Goal: Browse casually

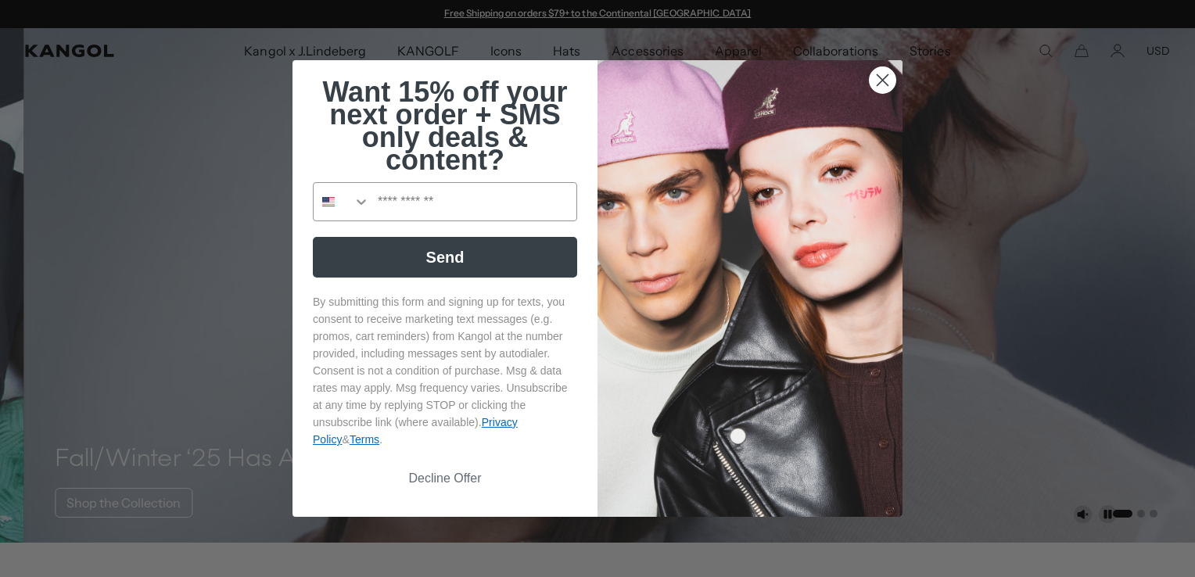
click at [881, 76] on circle "Close dialog" at bounding box center [883, 80] width 26 height 26
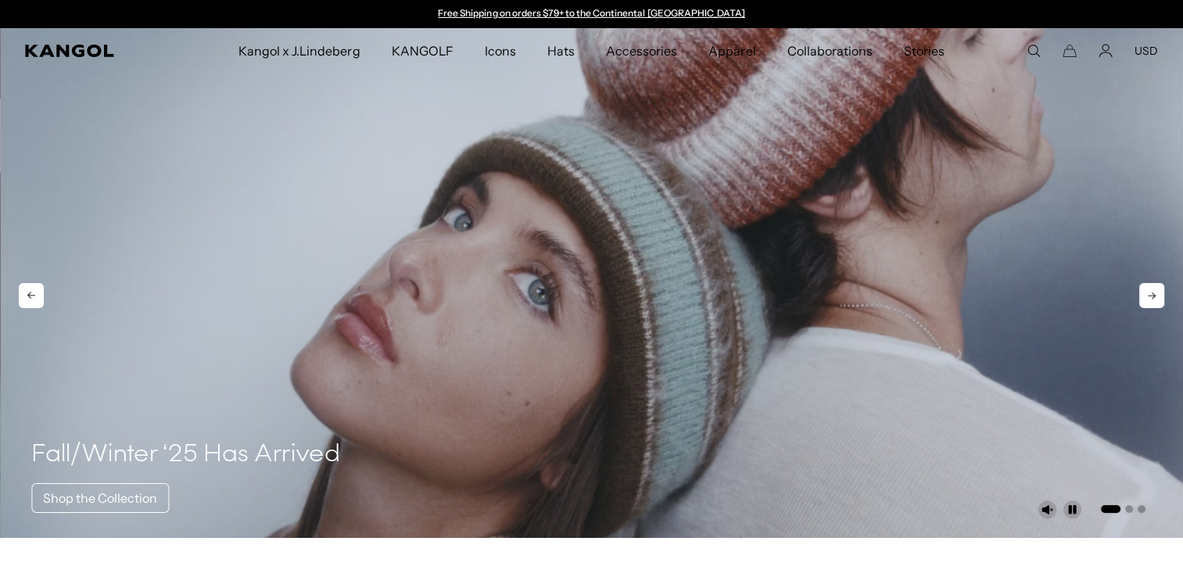
click at [1154, 291] on icon at bounding box center [1152, 295] width 25 height 25
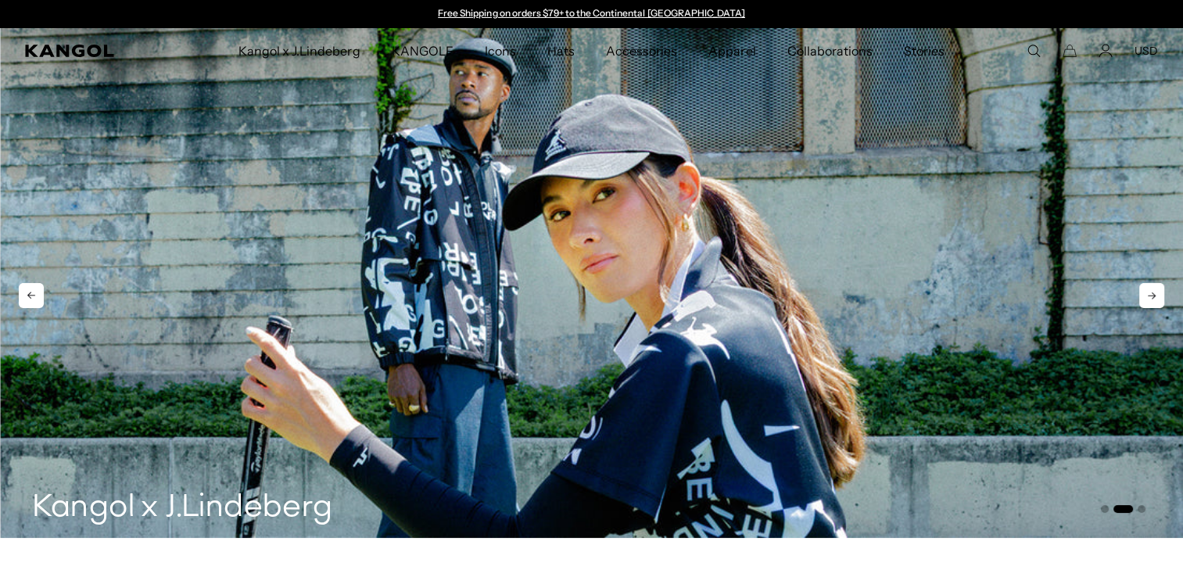
click at [1154, 291] on icon at bounding box center [1152, 295] width 25 height 25
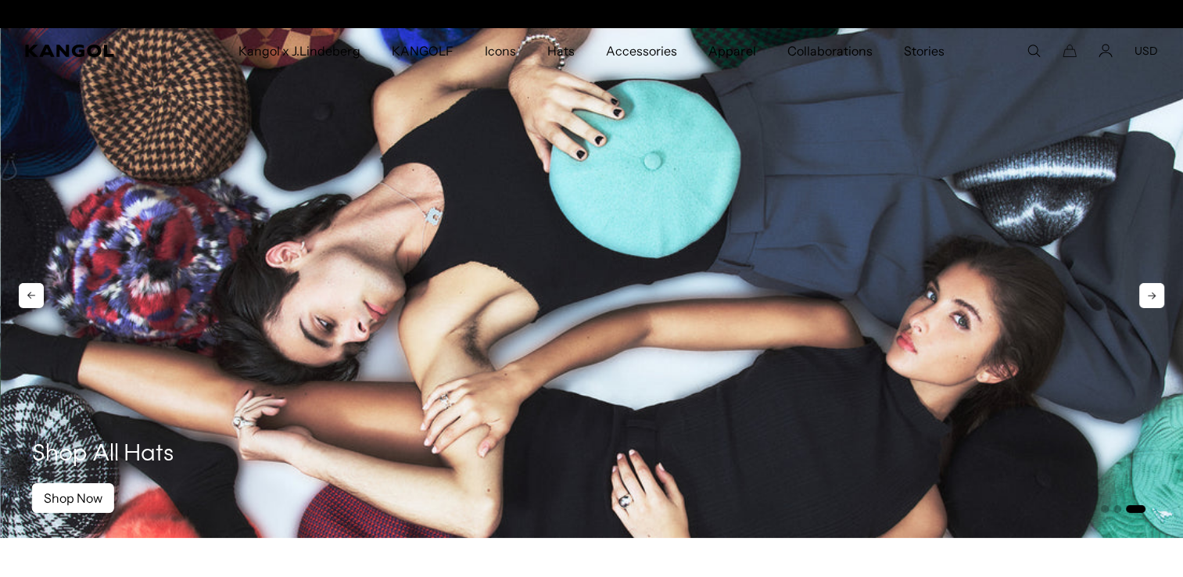
scroll to position [0, 322]
click at [40, 296] on icon at bounding box center [31, 295] width 25 height 25
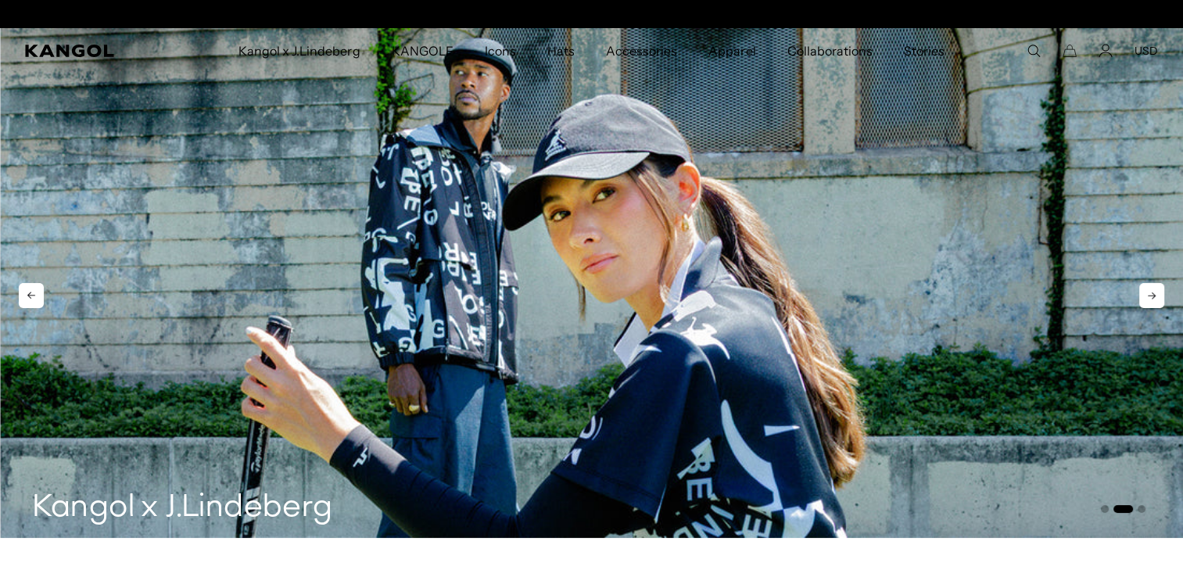
scroll to position [0, 0]
click at [1154, 293] on icon at bounding box center [1152, 295] width 25 height 25
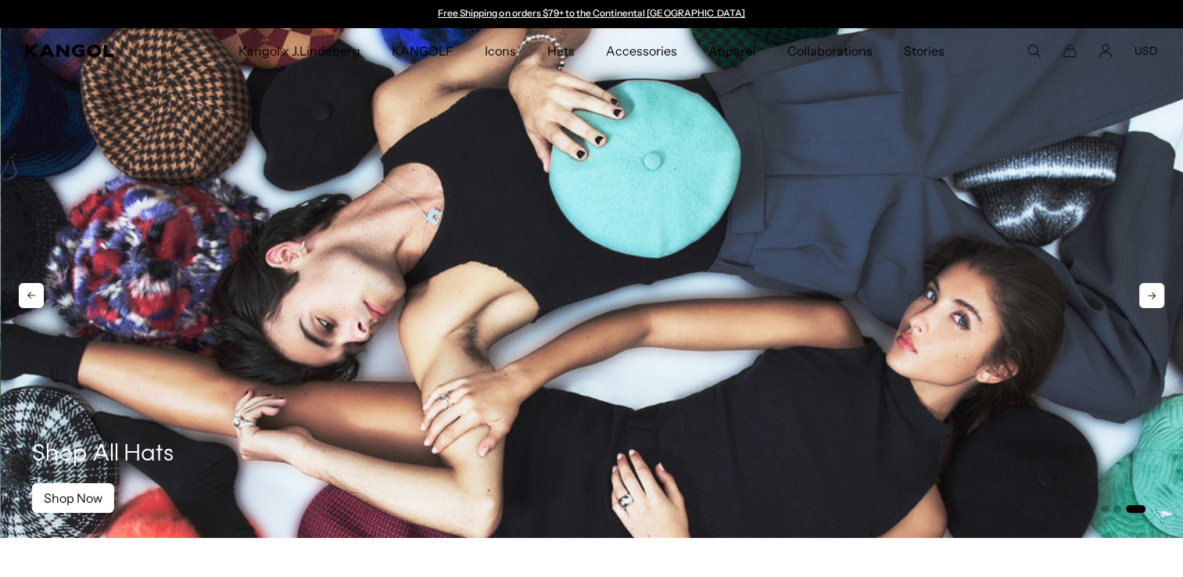
click at [1154, 293] on icon at bounding box center [1152, 295] width 25 height 25
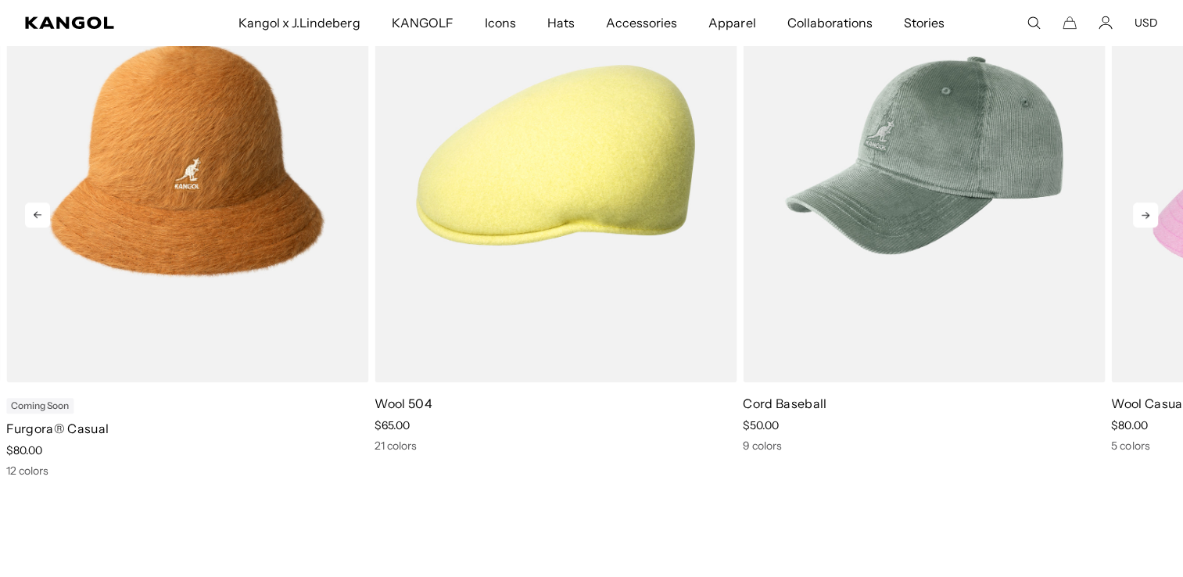
scroll to position [0, 322]
click at [1147, 220] on icon at bounding box center [1145, 215] width 25 height 25
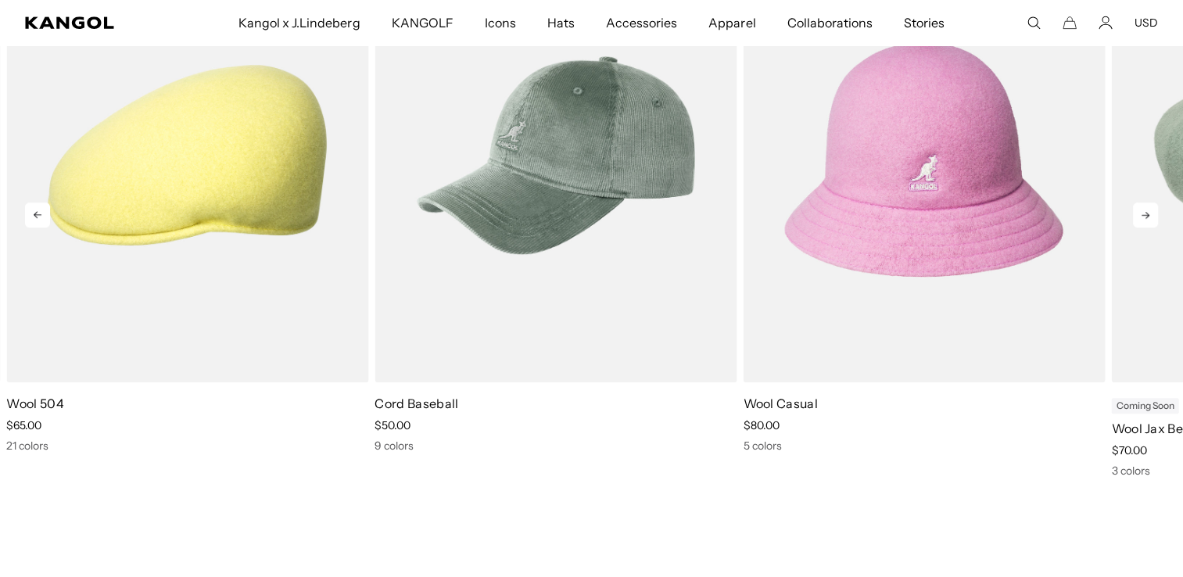
click at [1147, 220] on icon at bounding box center [1145, 215] width 25 height 25
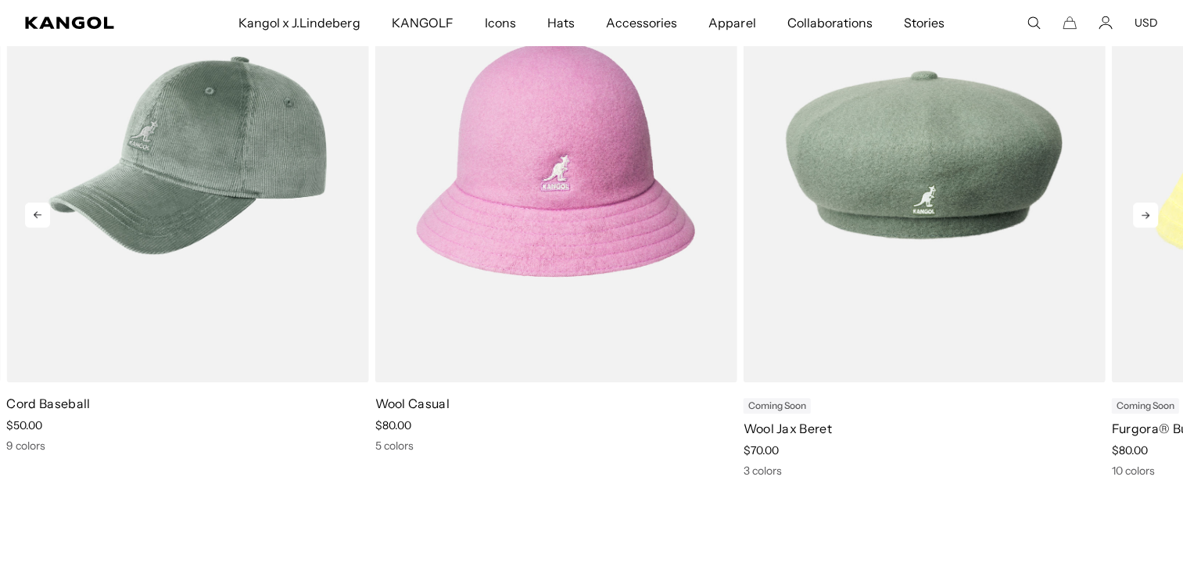
click at [1147, 220] on icon at bounding box center [1145, 215] width 25 height 25
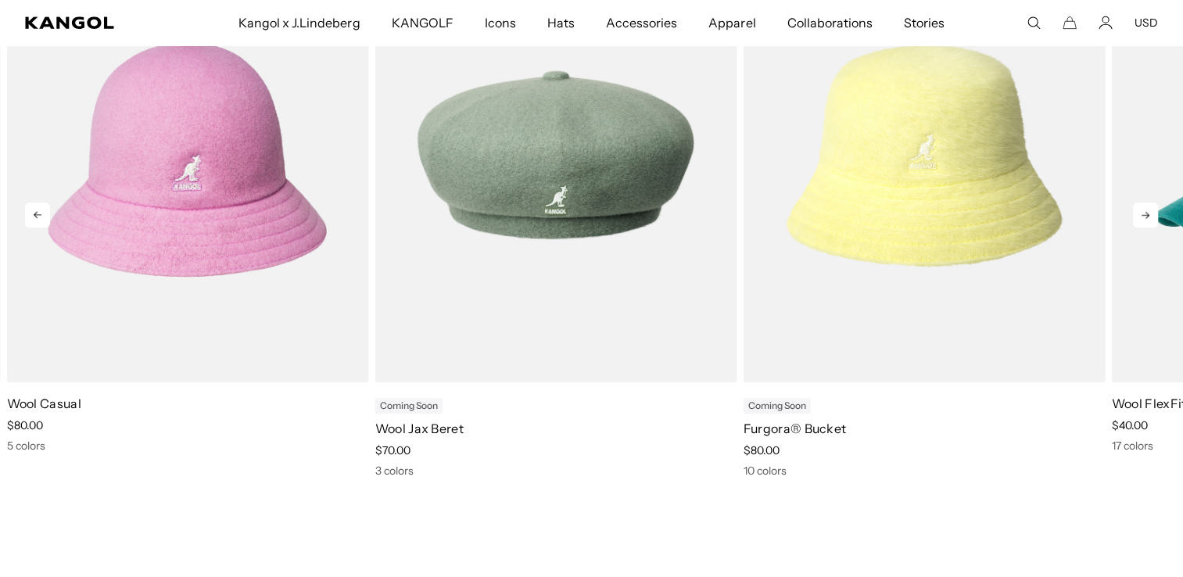
scroll to position [0, 0]
click at [1147, 220] on icon at bounding box center [1145, 215] width 25 height 25
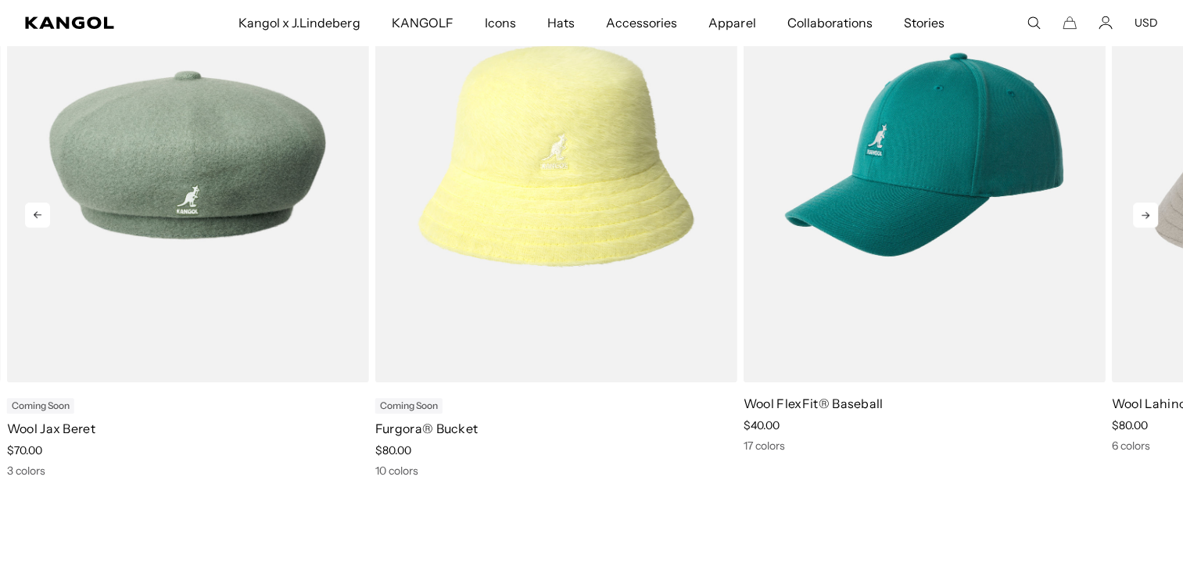
click at [1147, 220] on icon at bounding box center [1145, 215] width 25 height 25
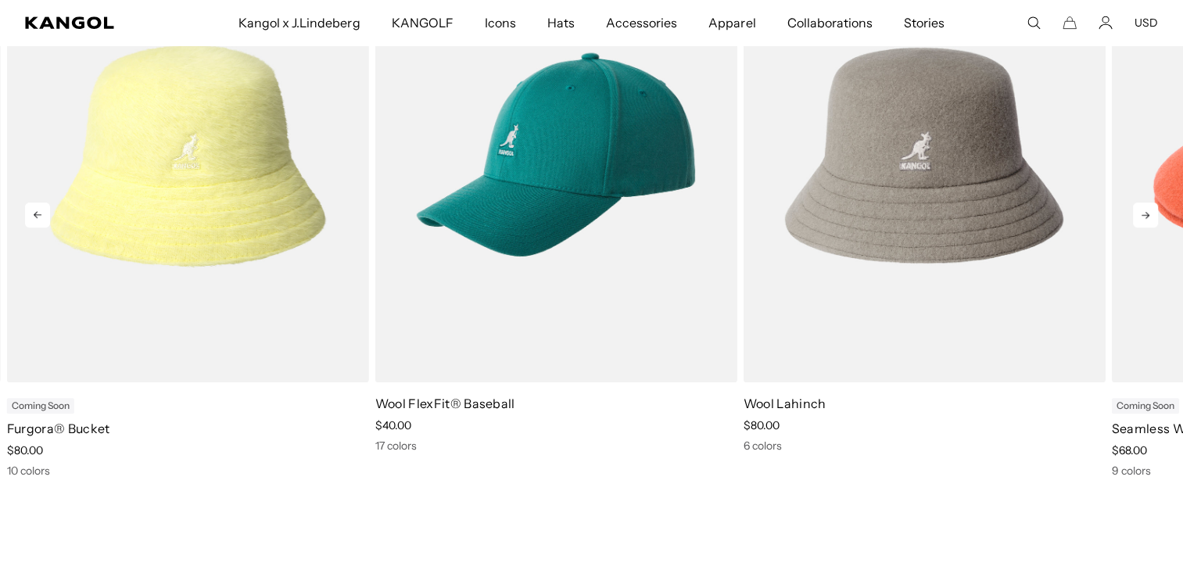
scroll to position [0, 322]
click at [1147, 220] on icon at bounding box center [1145, 215] width 25 height 25
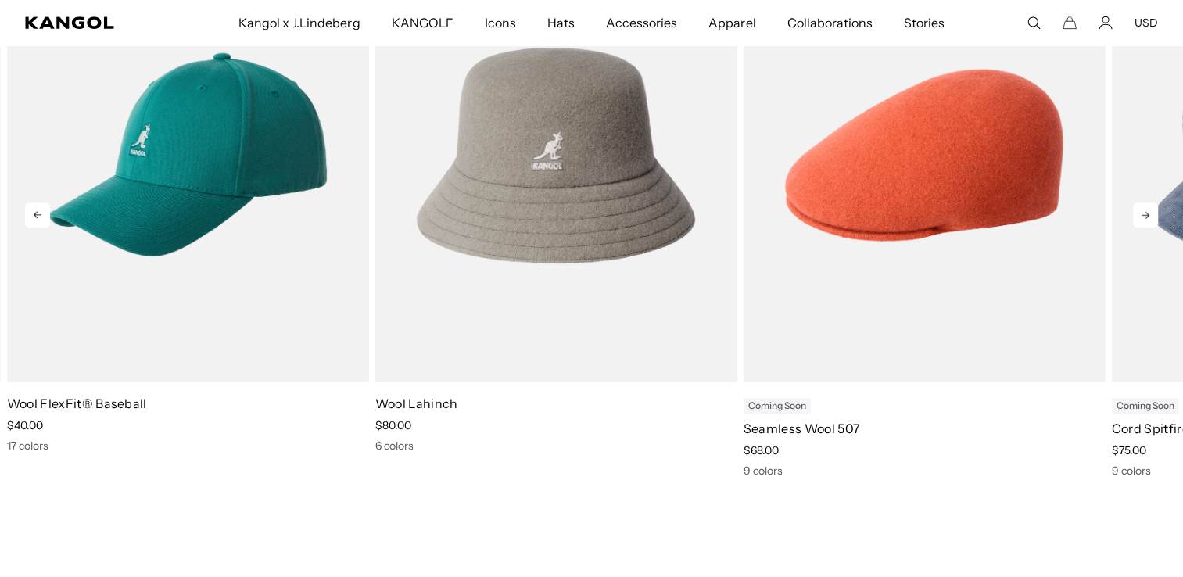
click at [1147, 220] on icon at bounding box center [1145, 215] width 25 height 25
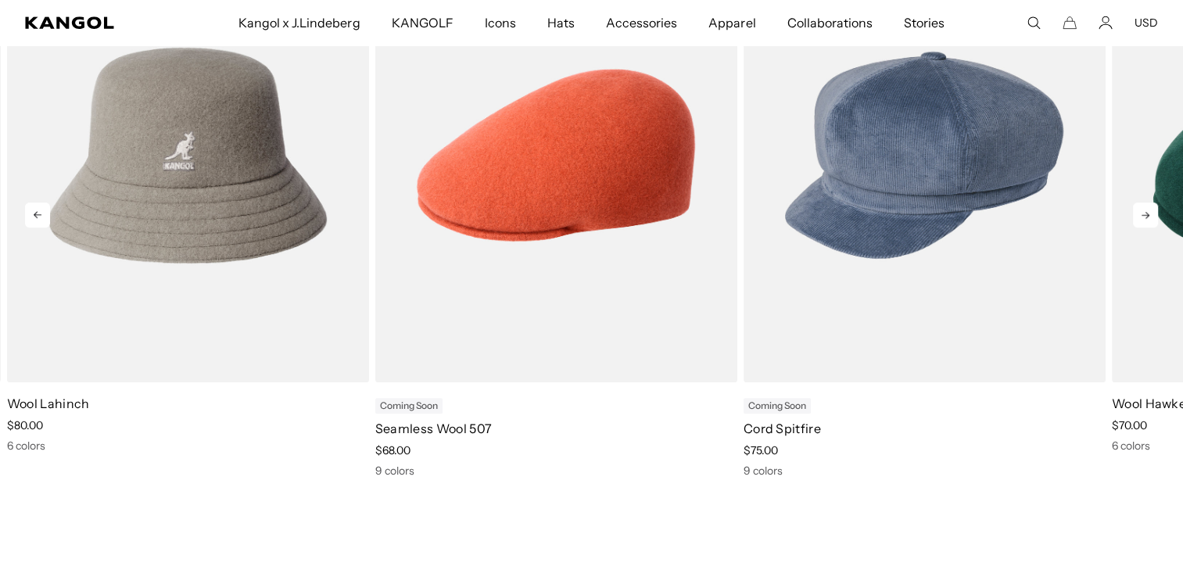
click at [1147, 220] on icon at bounding box center [1145, 215] width 25 height 25
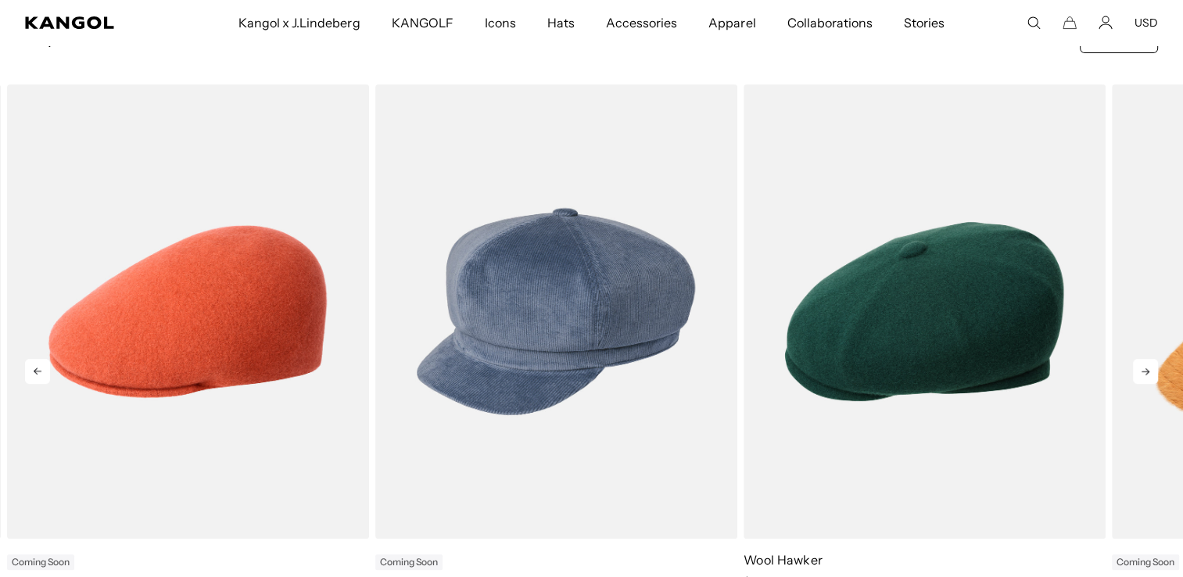
click at [1143, 370] on icon at bounding box center [1145, 371] width 25 height 25
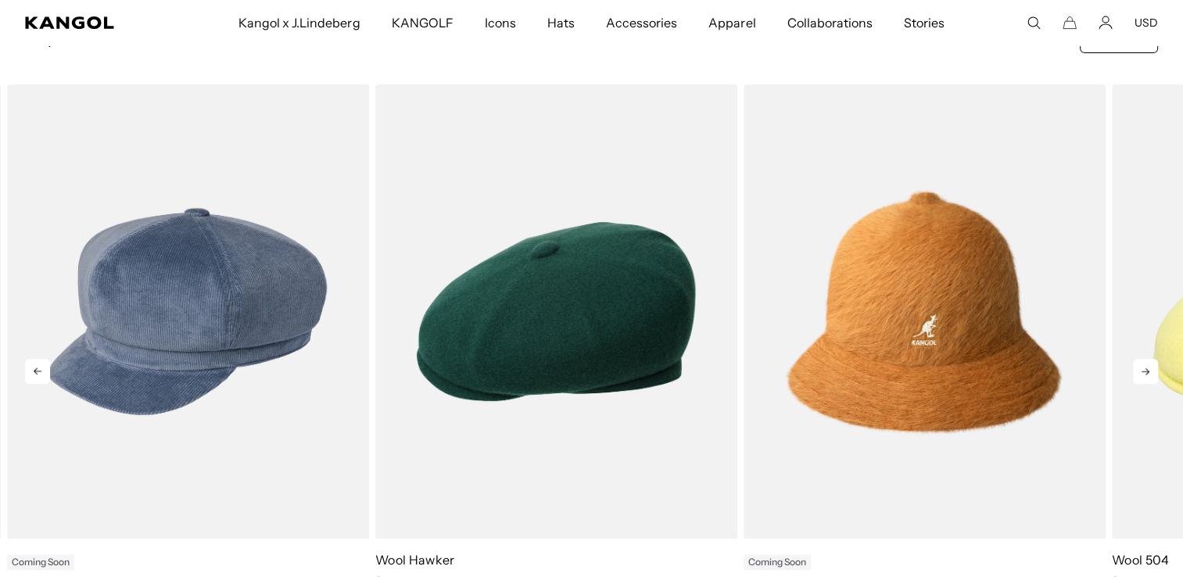
scroll to position [0, 0]
click at [1143, 370] on icon at bounding box center [1145, 371] width 25 height 25
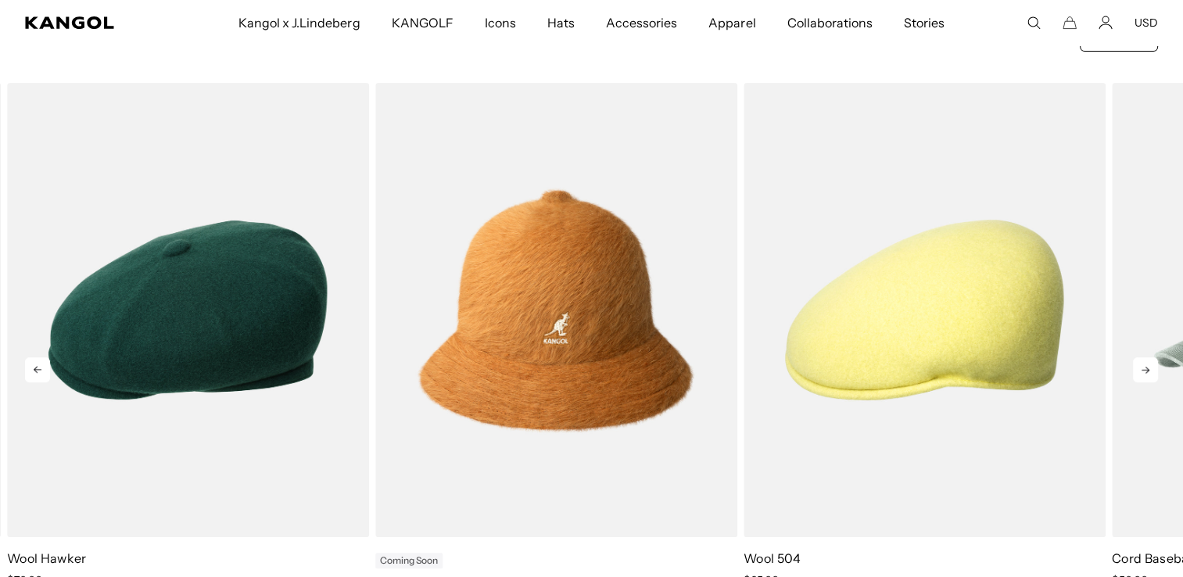
scroll to position [626, 0]
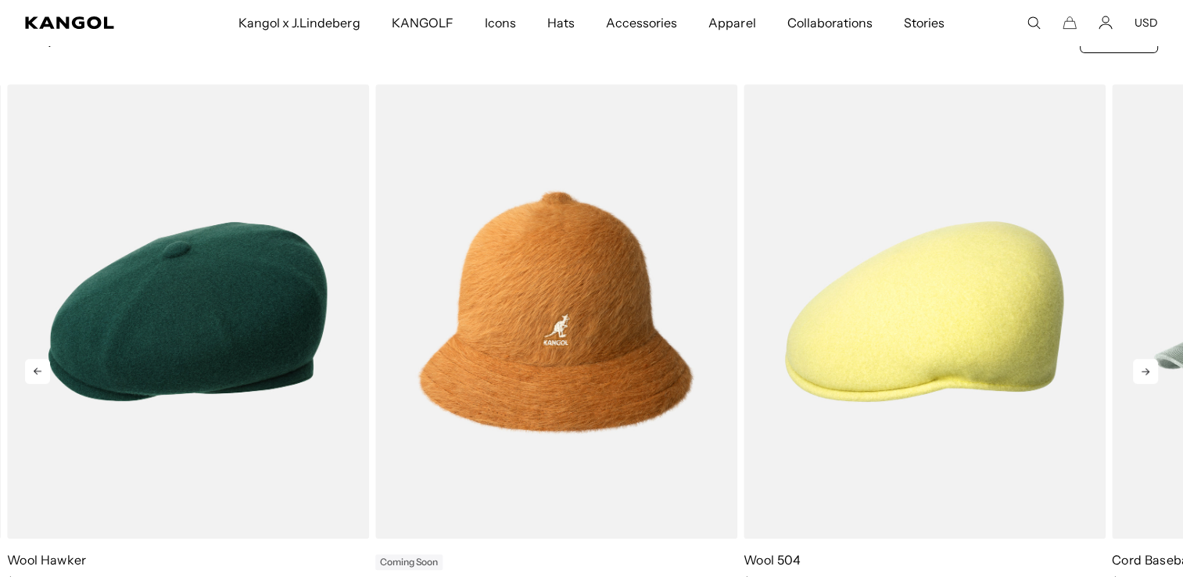
click at [1143, 368] on icon at bounding box center [1145, 371] width 25 height 25
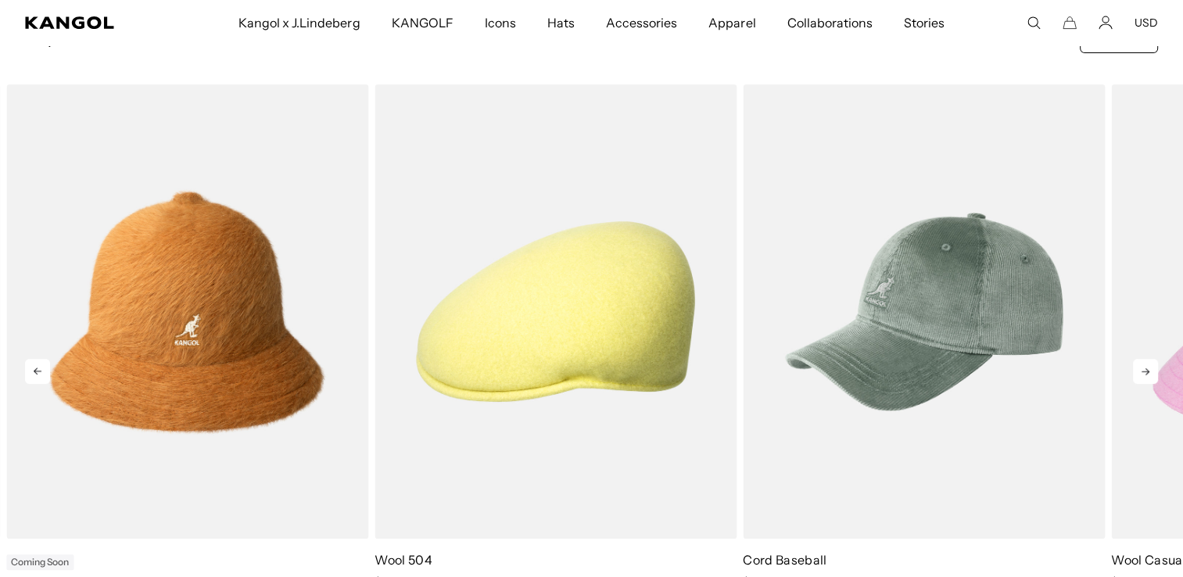
scroll to position [0, 0]
click at [1140, 377] on icon at bounding box center [1145, 371] width 25 height 25
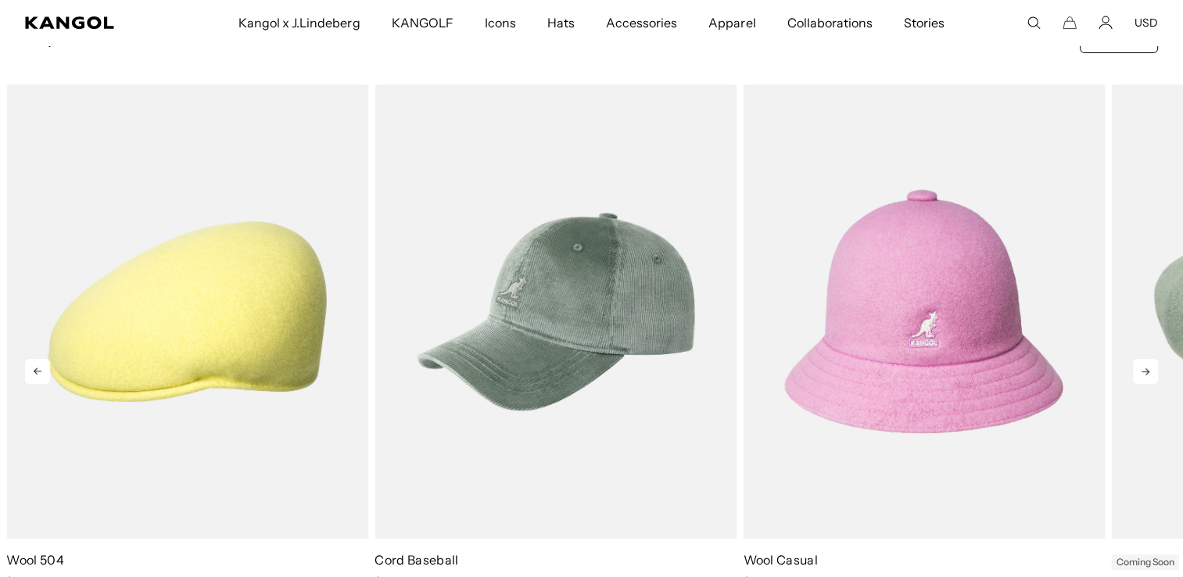
click at [1140, 377] on icon at bounding box center [1145, 371] width 25 height 25
